Goal: Transaction & Acquisition: Purchase product/service

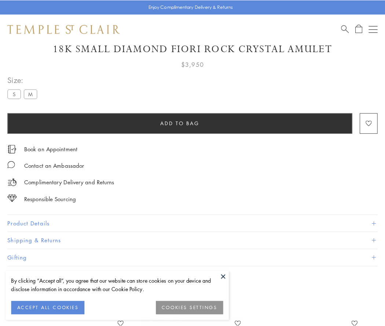
scroll to position [43, 0]
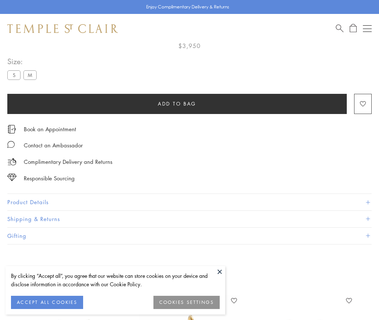
click at [177, 103] on span "Add to bag" at bounding box center [177, 104] width 38 height 8
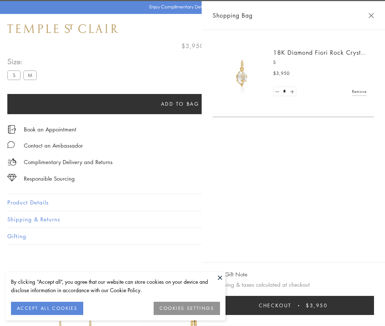
click at [291, 305] on span "Checkout" at bounding box center [275, 305] width 33 height 8
